Goal: Use online tool/utility: Utilize a website feature to perform a specific function

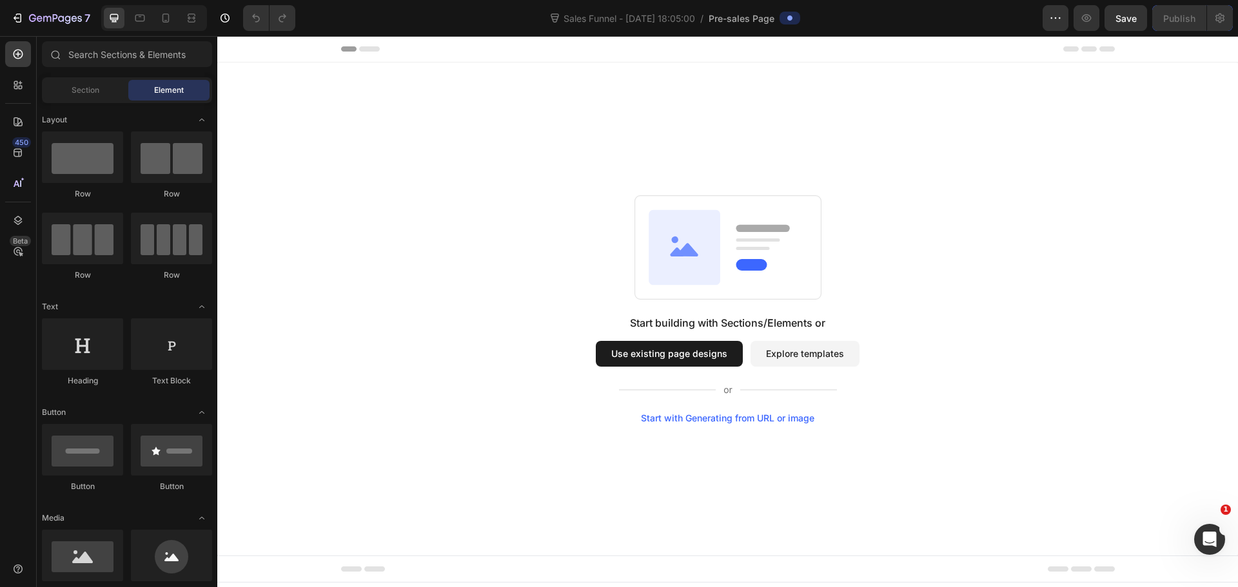
click at [707, 420] on div "Start with Generating from URL or image" at bounding box center [727, 418] width 173 height 10
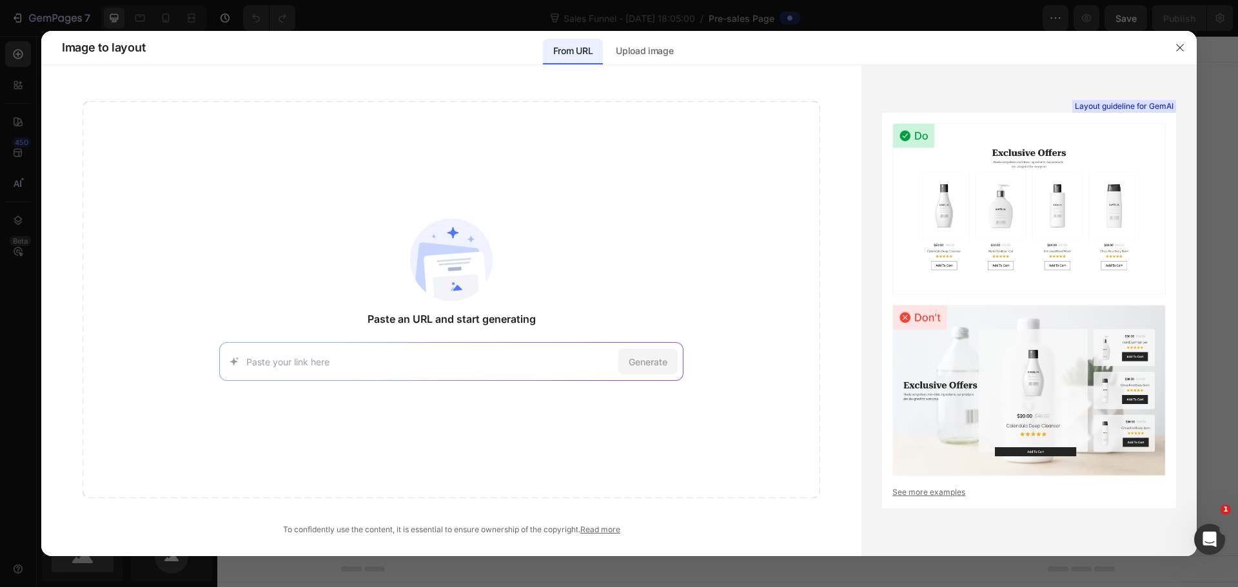
click at [446, 382] on div "Paste an URL and start generating Generate" at bounding box center [452, 299] width 738 height 397
click at [447, 371] on div "Generate" at bounding box center [451, 361] width 464 height 39
click at [448, 366] on input at bounding box center [429, 362] width 367 height 14
paste input "[URL][DOMAIN_NAME]"
type input "[URL][DOMAIN_NAME]"
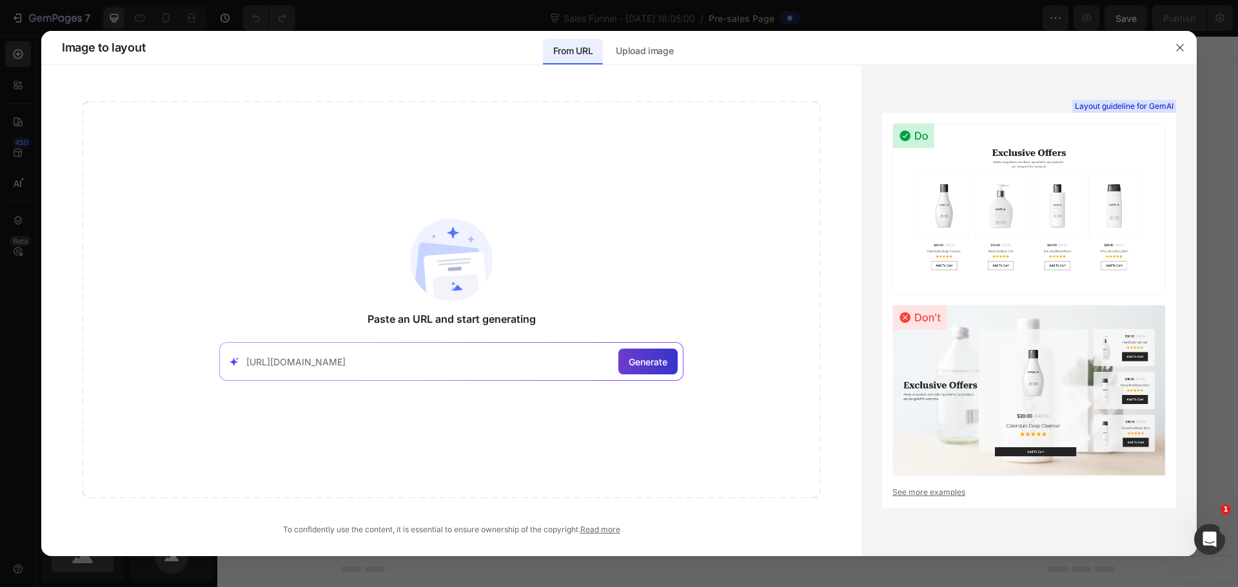
click at [649, 358] on span "Generate" at bounding box center [648, 362] width 39 height 14
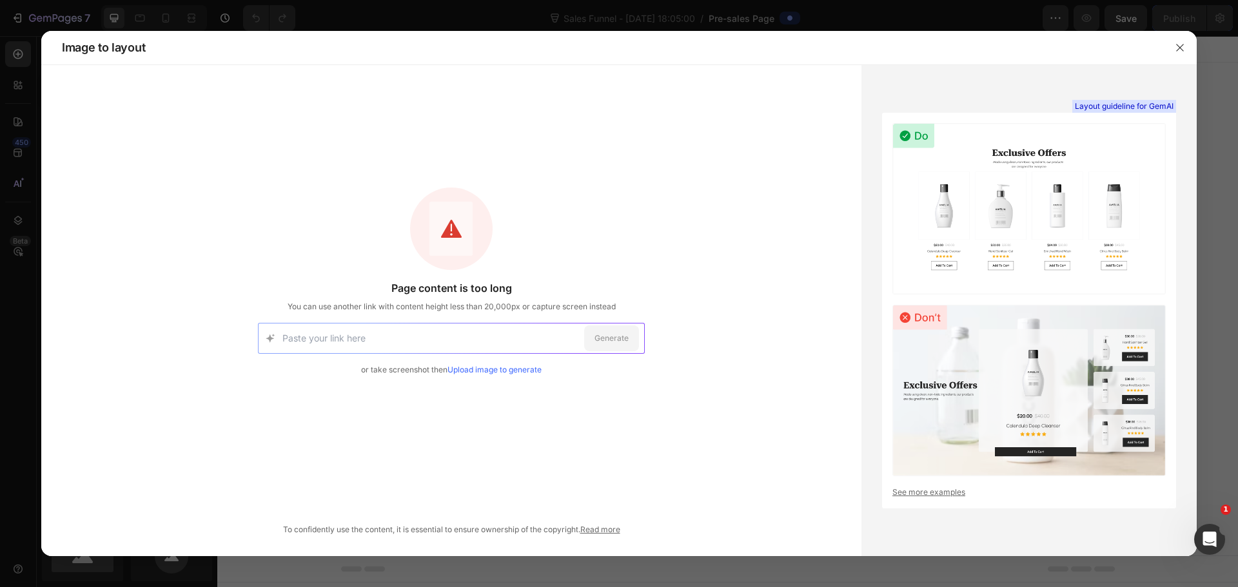
click at [502, 371] on link "Upload image to generate" at bounding box center [494, 370] width 94 height 10
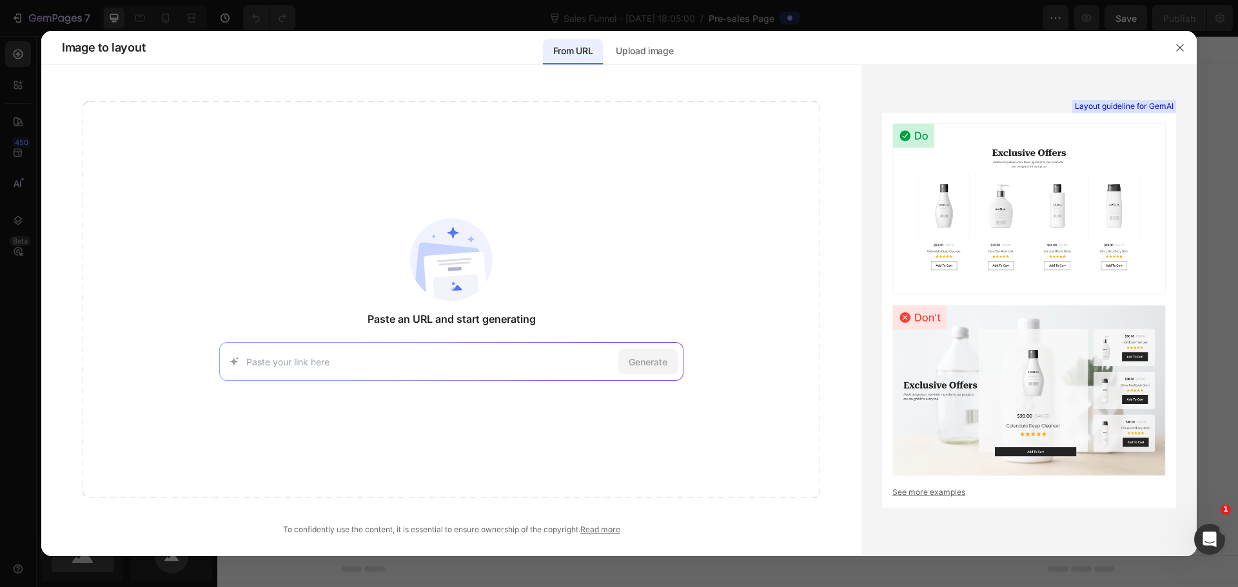
click at [341, 370] on div "Generate" at bounding box center [451, 361] width 464 height 39
click at [343, 364] on input at bounding box center [429, 362] width 367 height 14
click at [655, 50] on p "Upload image" at bounding box center [644, 50] width 57 height 15
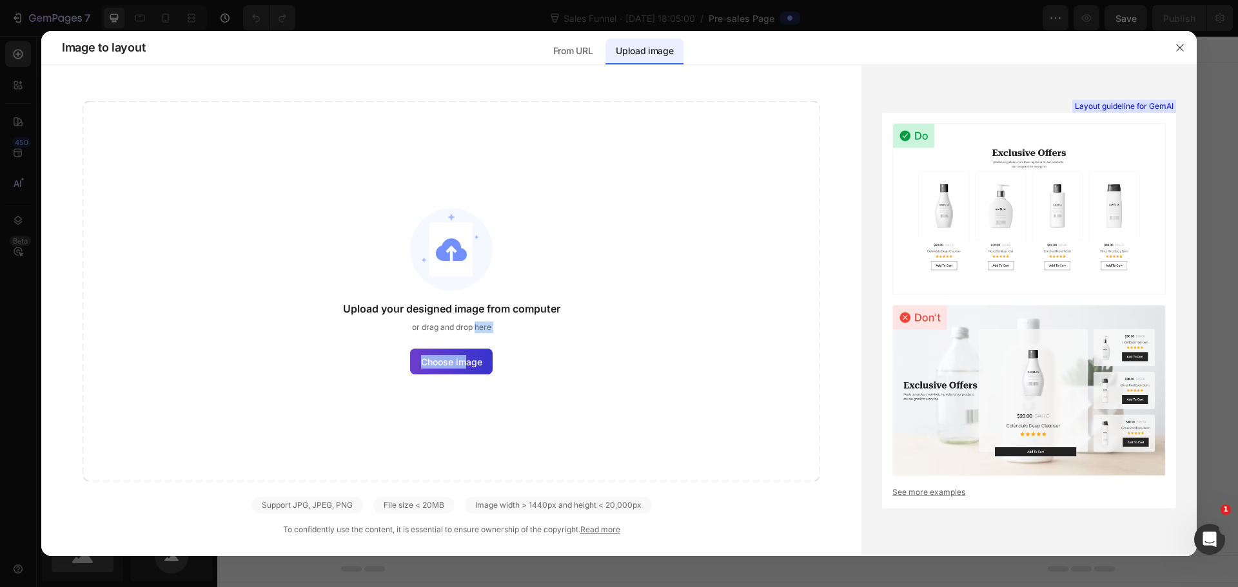
drag, startPoint x: 473, startPoint y: 342, endPoint x: 464, endPoint y: 349, distance: 11.0
click at [465, 348] on div "Upload your designed image from computer or drag and drop here Choose image" at bounding box center [452, 291] width 738 height 380
click at [457, 358] on span "Choose image" at bounding box center [451, 362] width 61 height 14
click at [0, 0] on input "Choose image" at bounding box center [0, 0] width 0 height 0
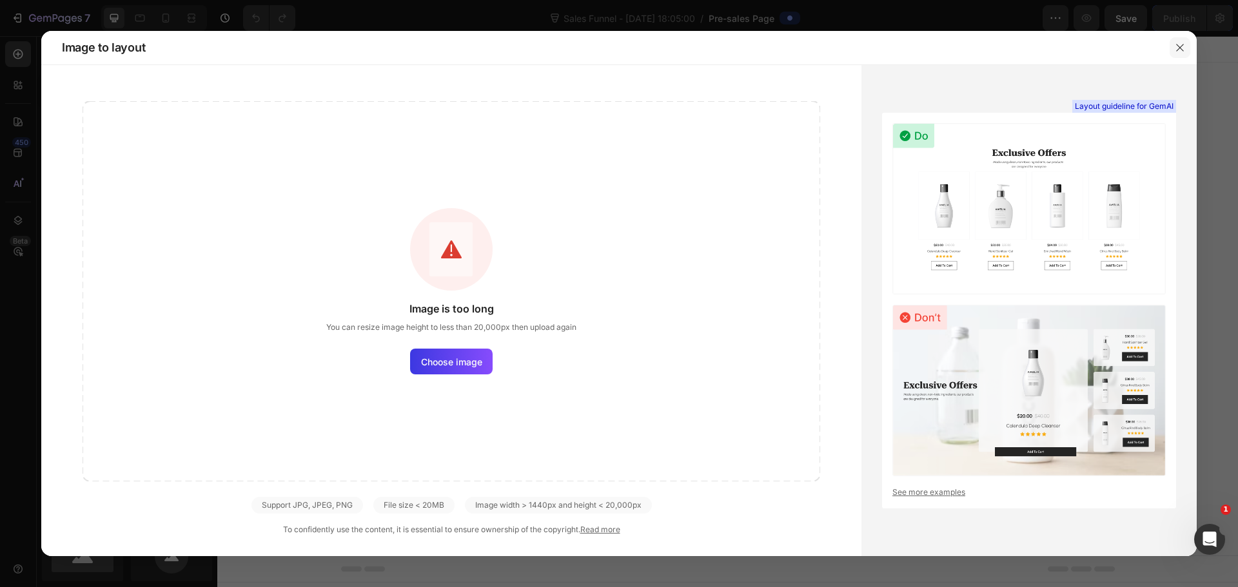
click at [1184, 45] on icon "button" at bounding box center [1180, 48] width 10 height 10
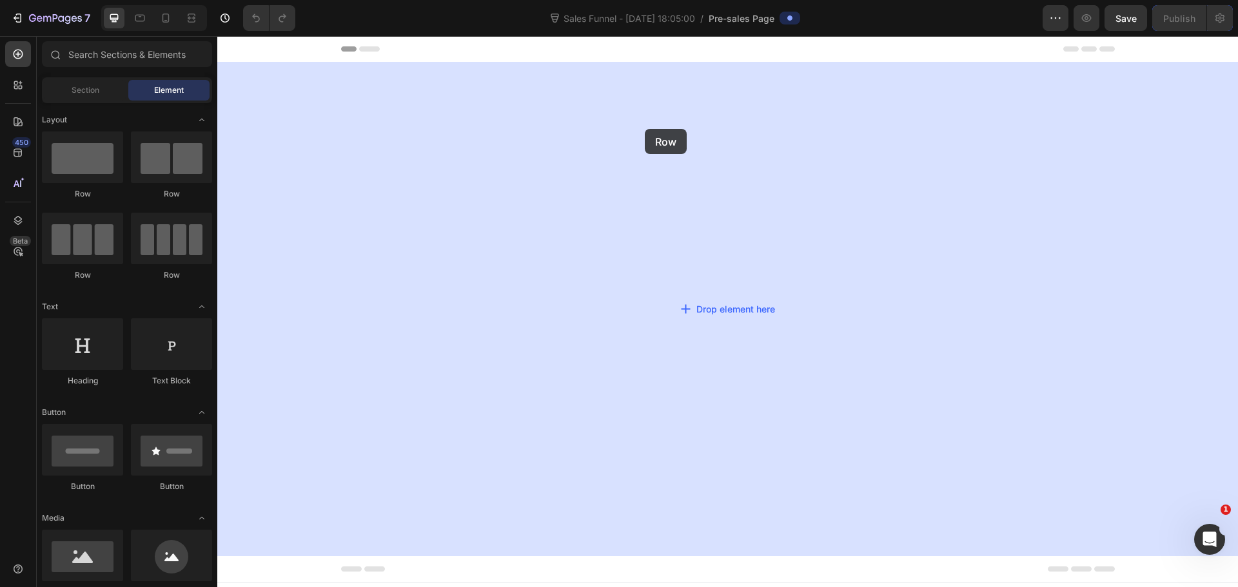
drag, startPoint x: 306, startPoint y: 197, endPoint x: 645, endPoint y: 129, distance: 346.4
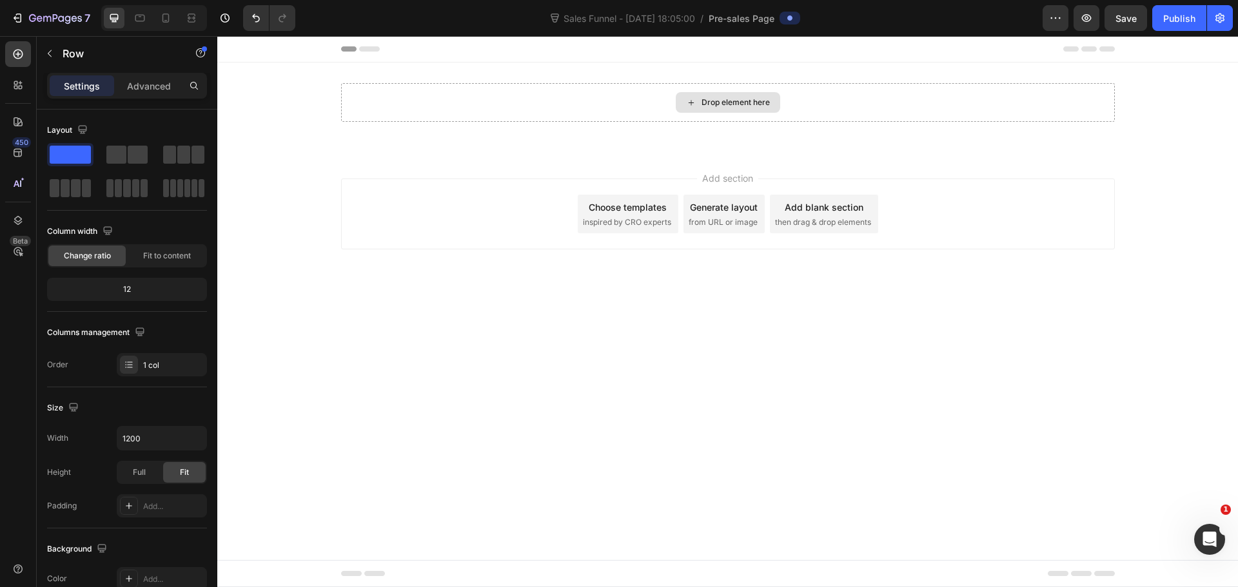
click at [710, 99] on div "Drop element here" at bounding box center [735, 102] width 68 height 10
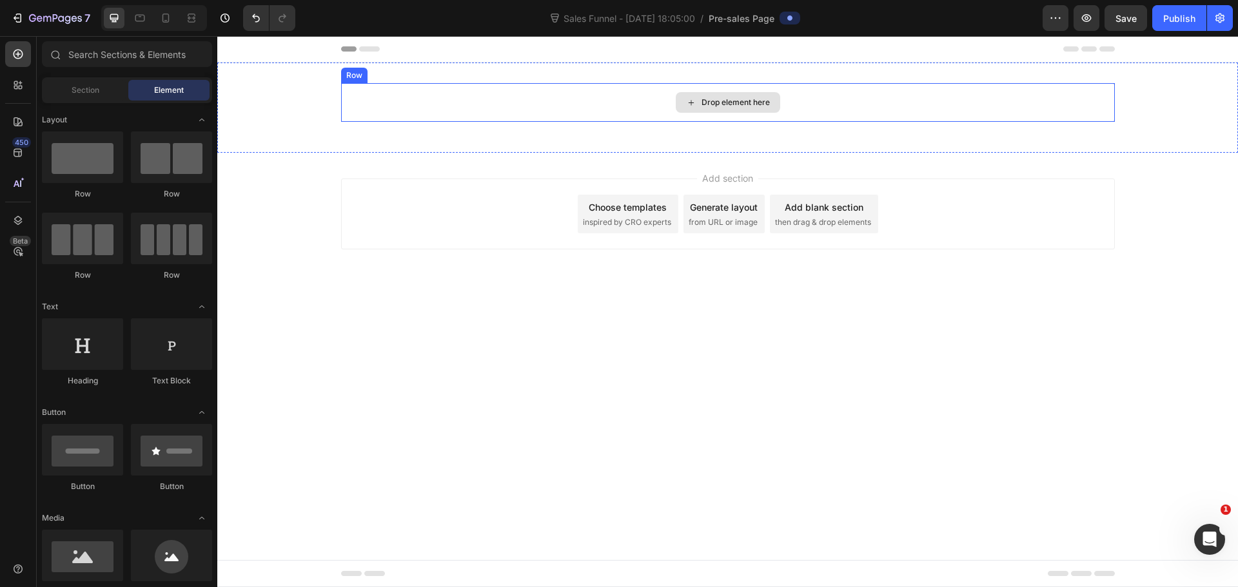
click at [745, 104] on div "Drop element here" at bounding box center [735, 102] width 68 height 10
